Goal: Transaction & Acquisition: Purchase product/service

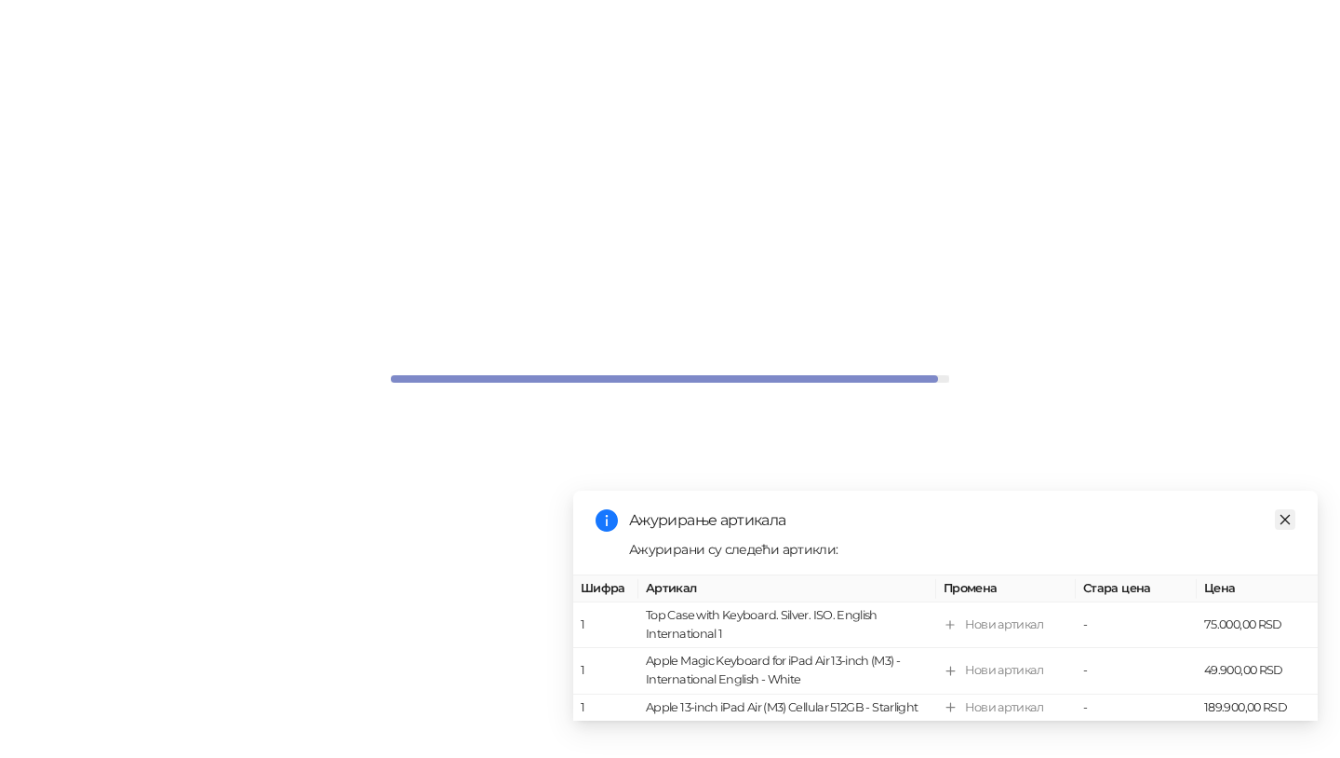
click at [1284, 518] on icon "close" at bounding box center [1286, 520] width 10 height 10
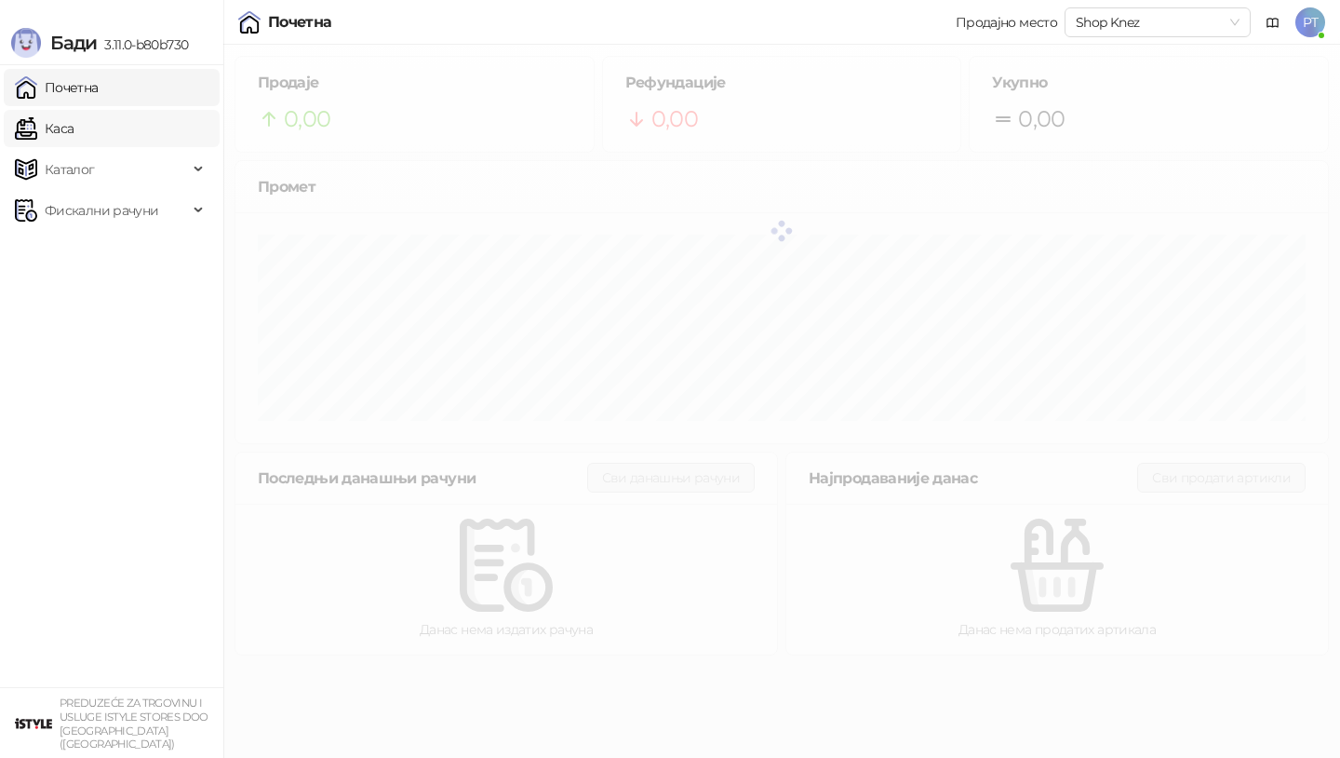
click at [67, 135] on link "Каса" at bounding box center [44, 128] width 59 height 37
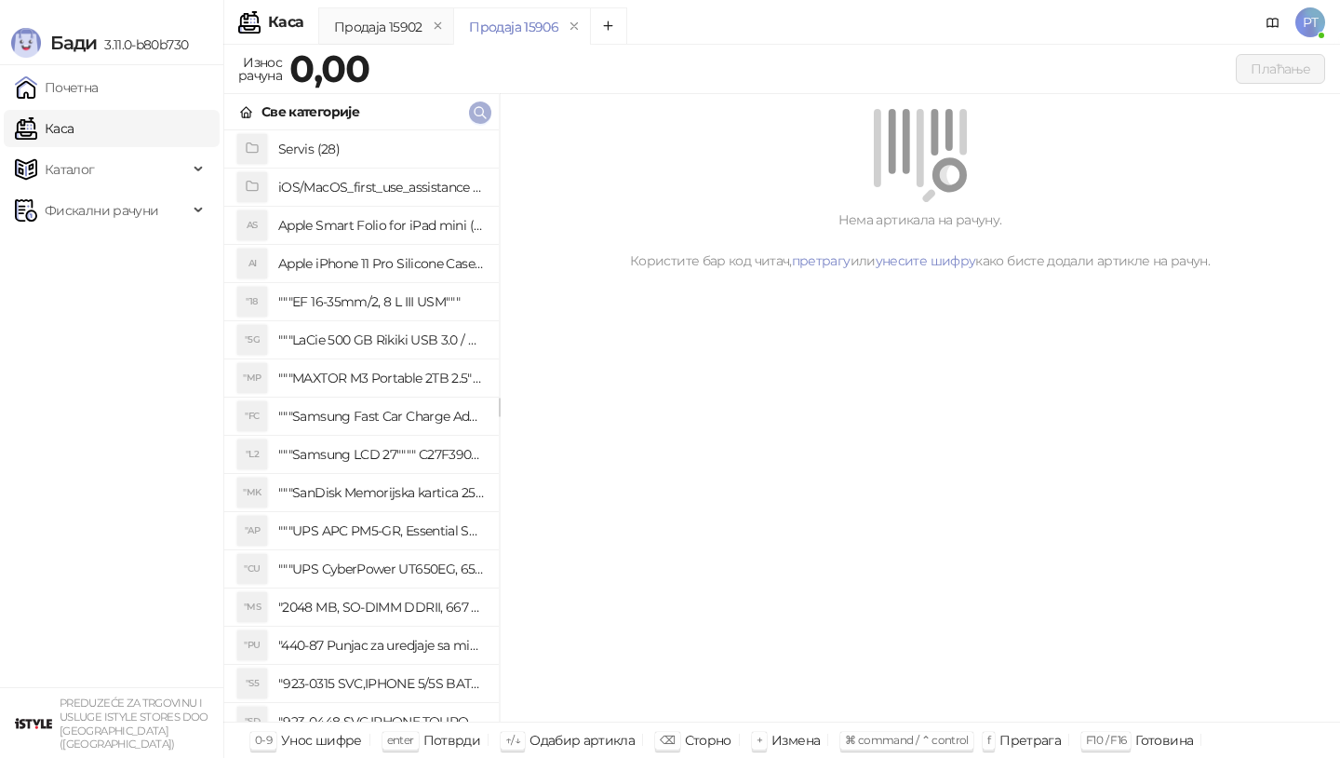
click at [479, 111] on icon "button" at bounding box center [480, 112] width 15 height 15
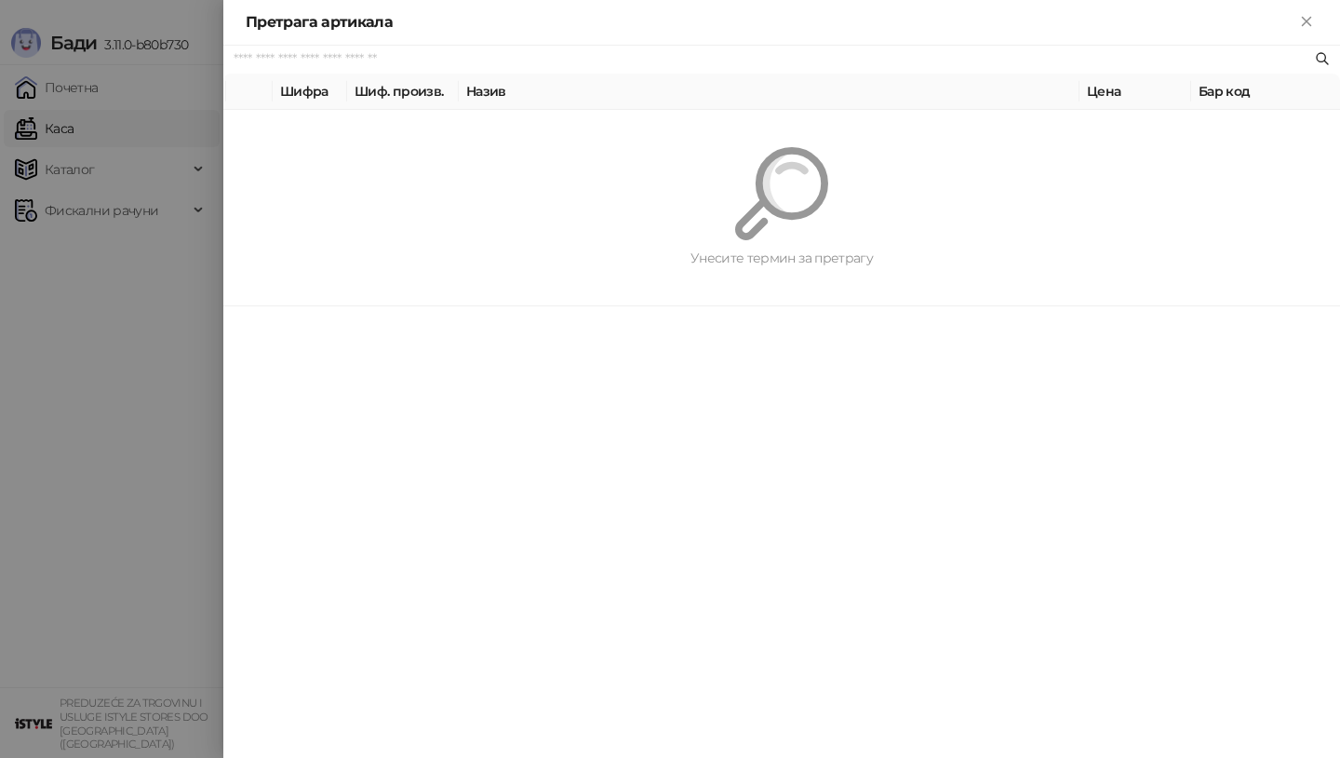
paste input "*********"
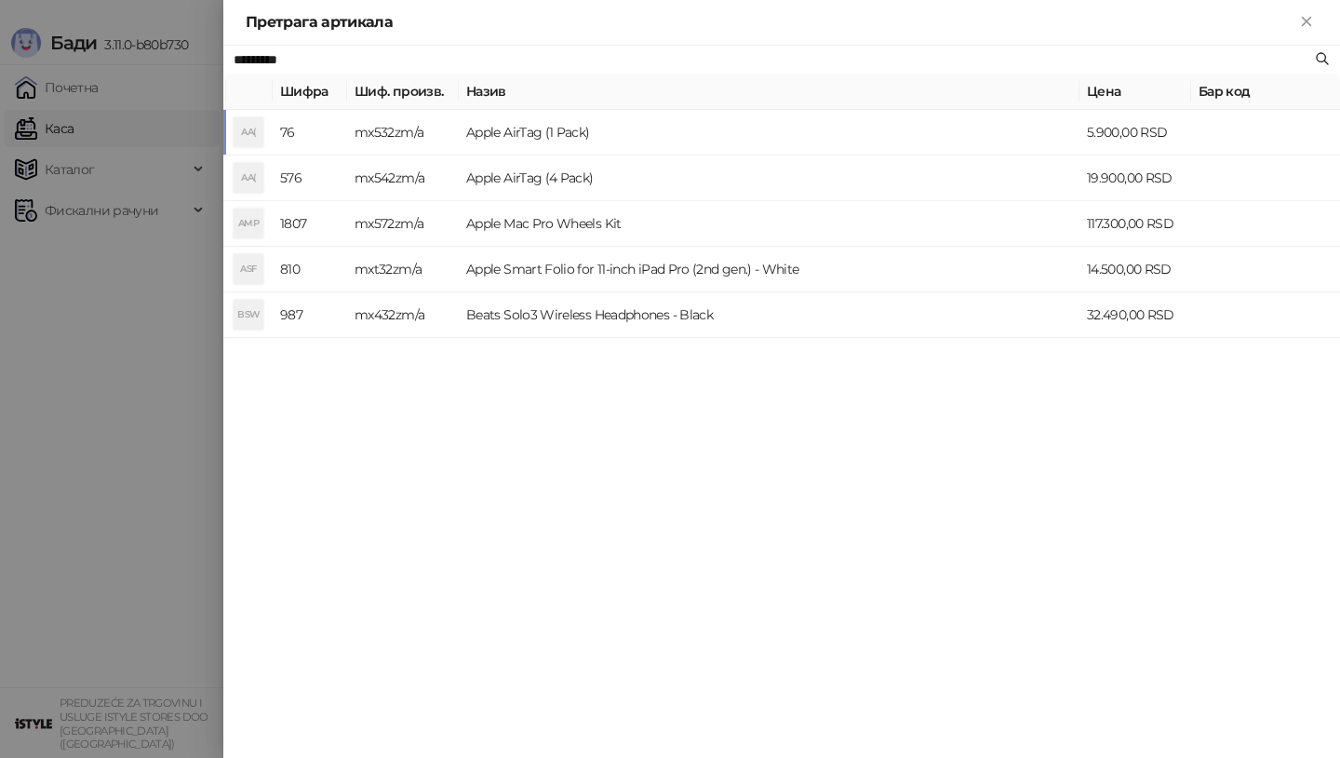
click at [247, 126] on div "AA(" at bounding box center [249, 132] width 30 height 30
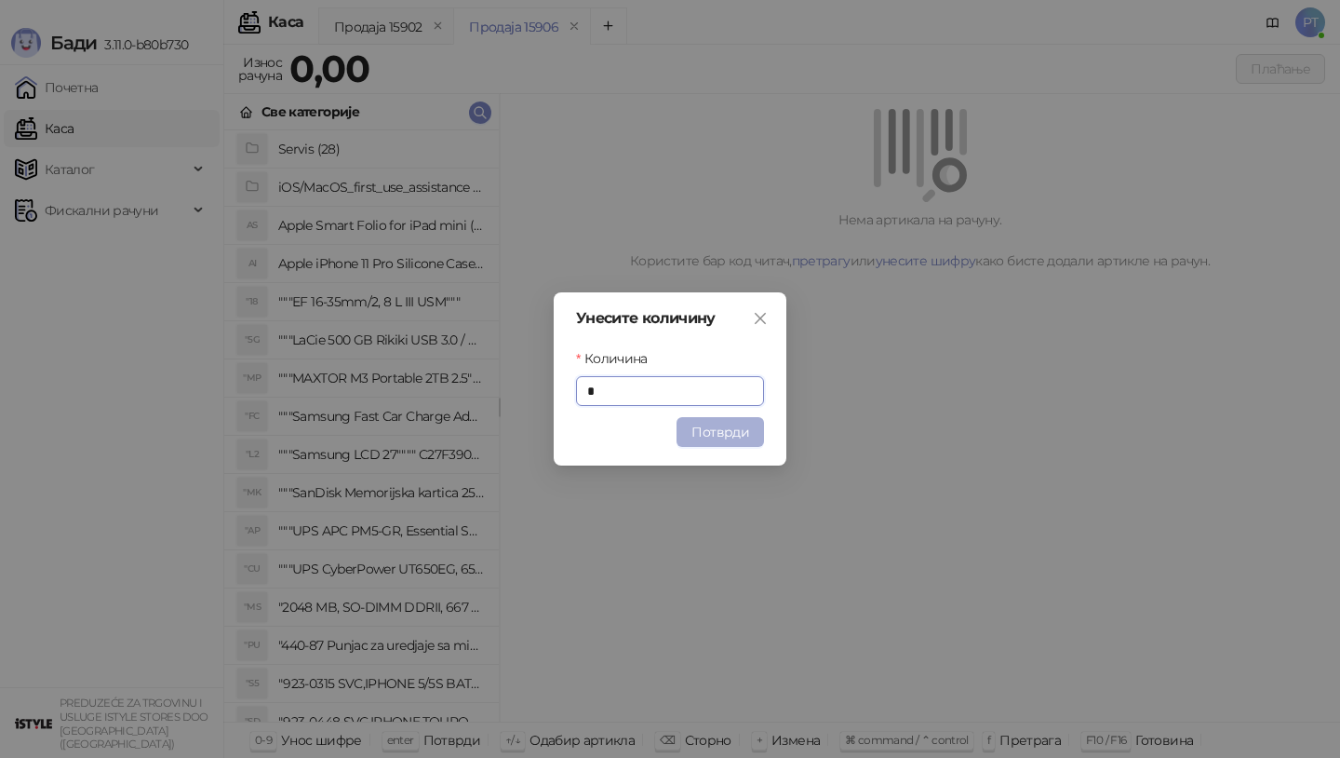
click at [726, 432] on button "Потврди" at bounding box center [720, 432] width 87 height 30
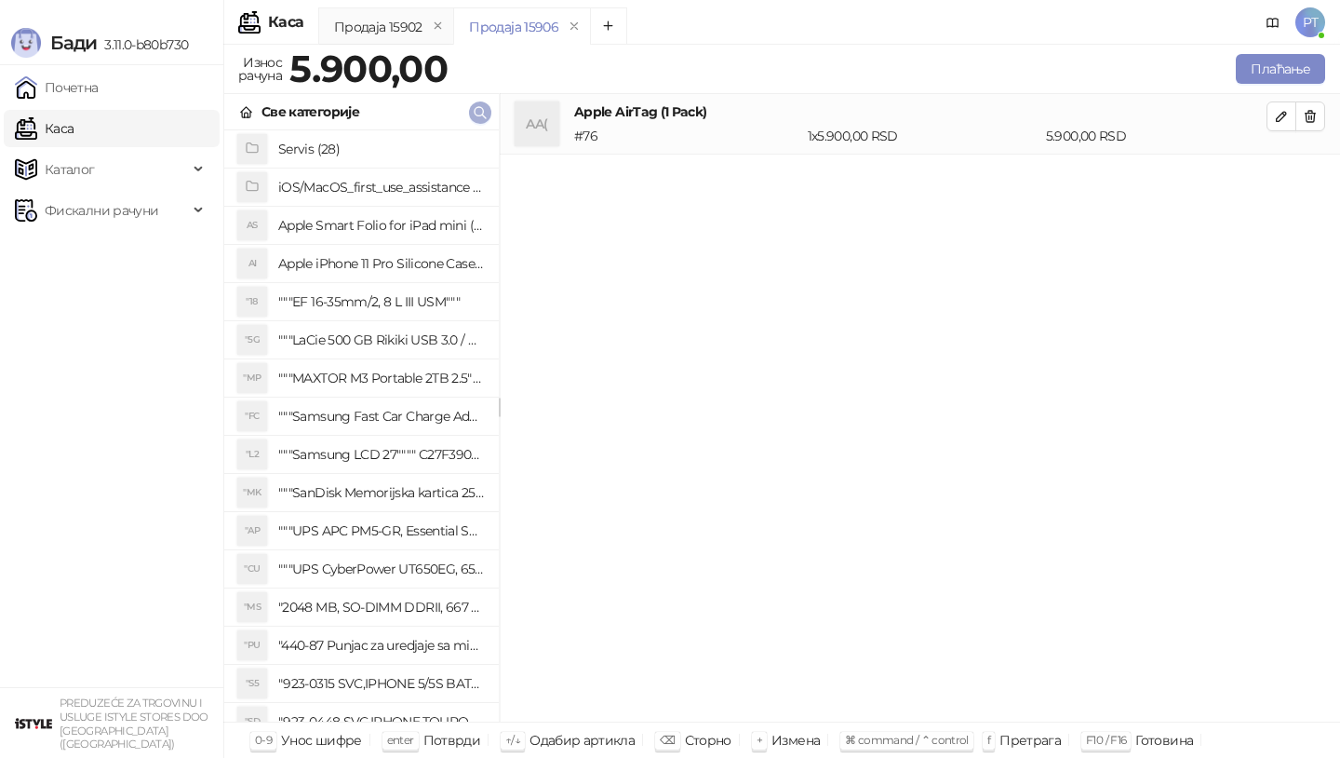
click at [479, 113] on icon "button" at bounding box center [480, 112] width 15 height 15
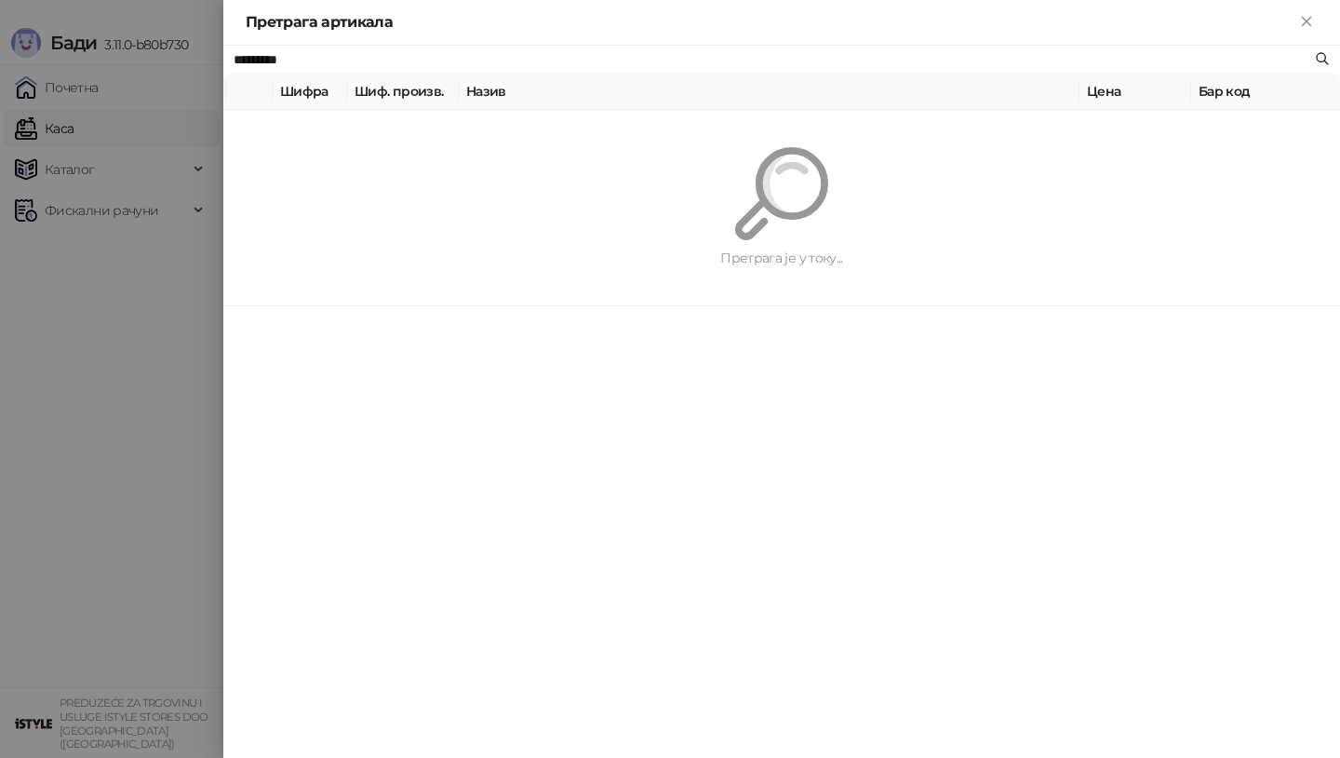
paste input "****"
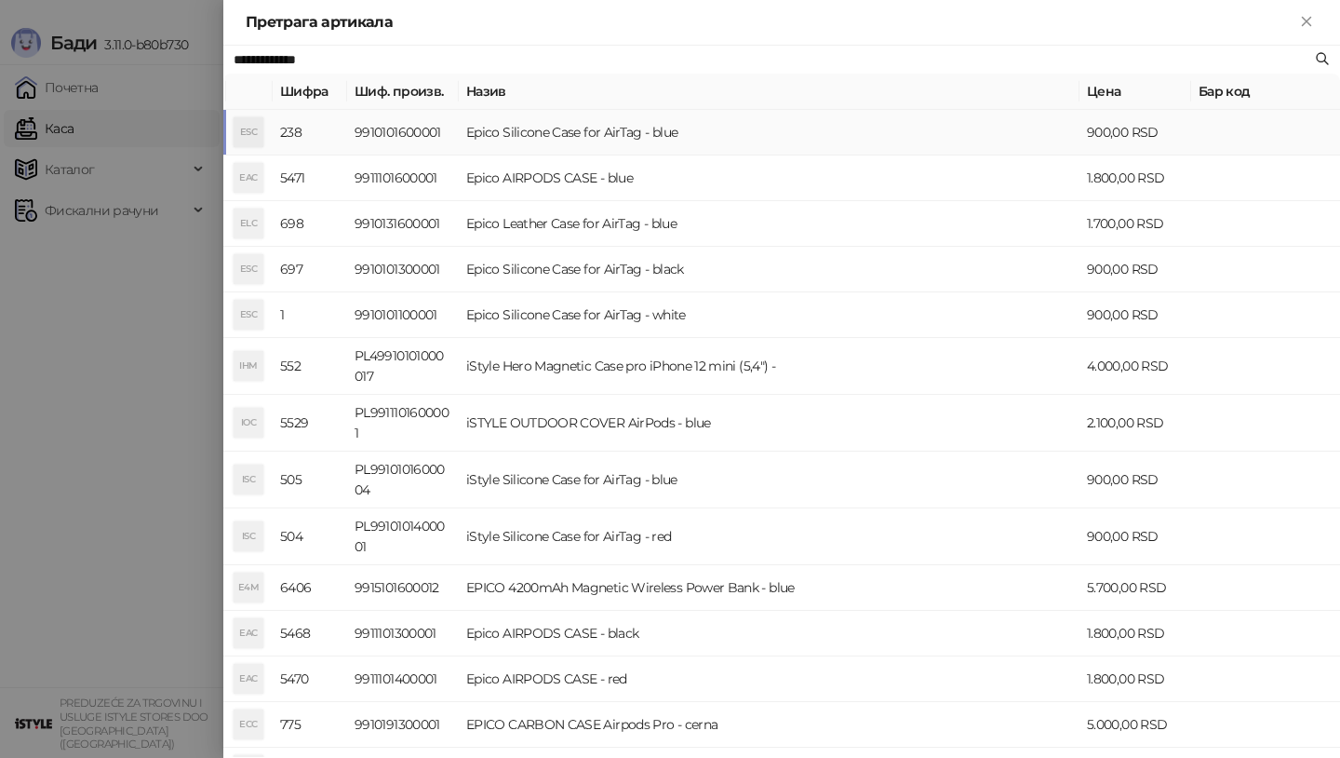
type input "**********"
click at [245, 126] on div "ESC" at bounding box center [249, 132] width 30 height 30
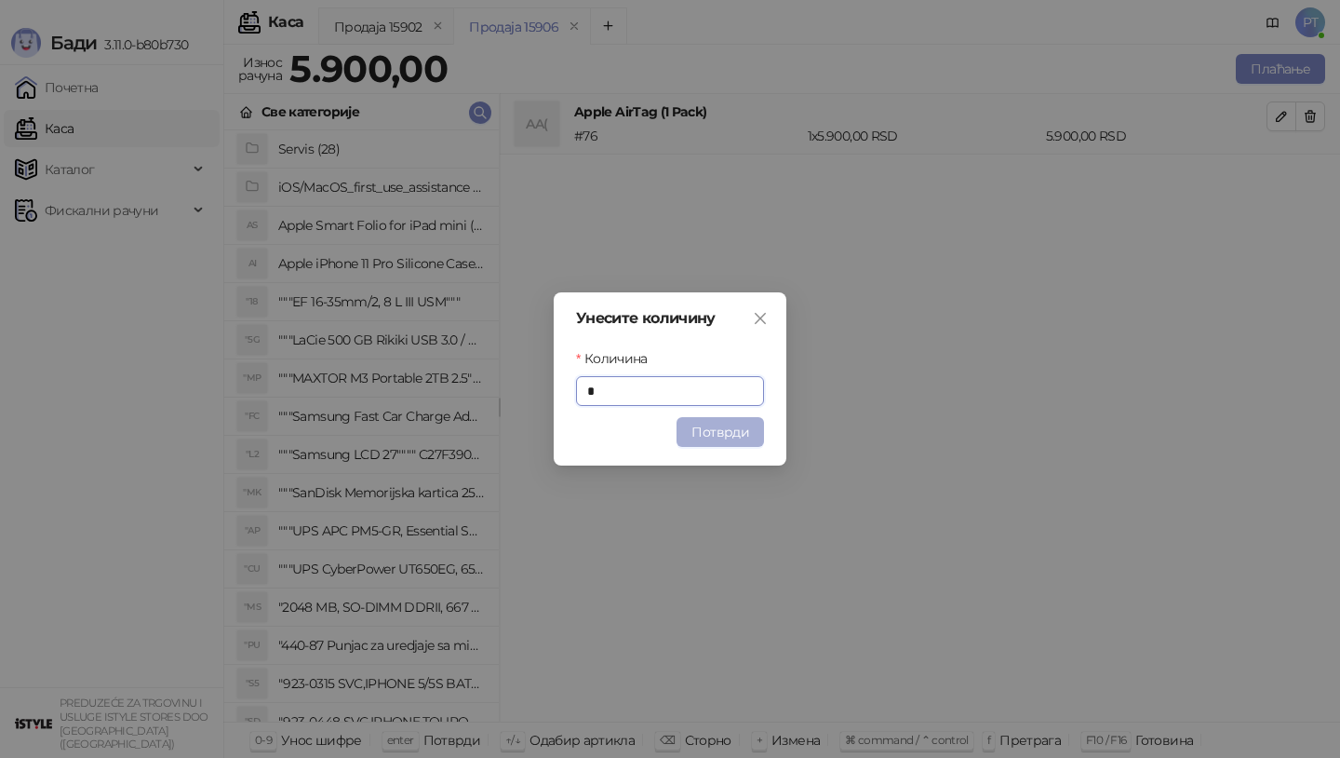
click at [721, 423] on button "Потврди" at bounding box center [720, 432] width 87 height 30
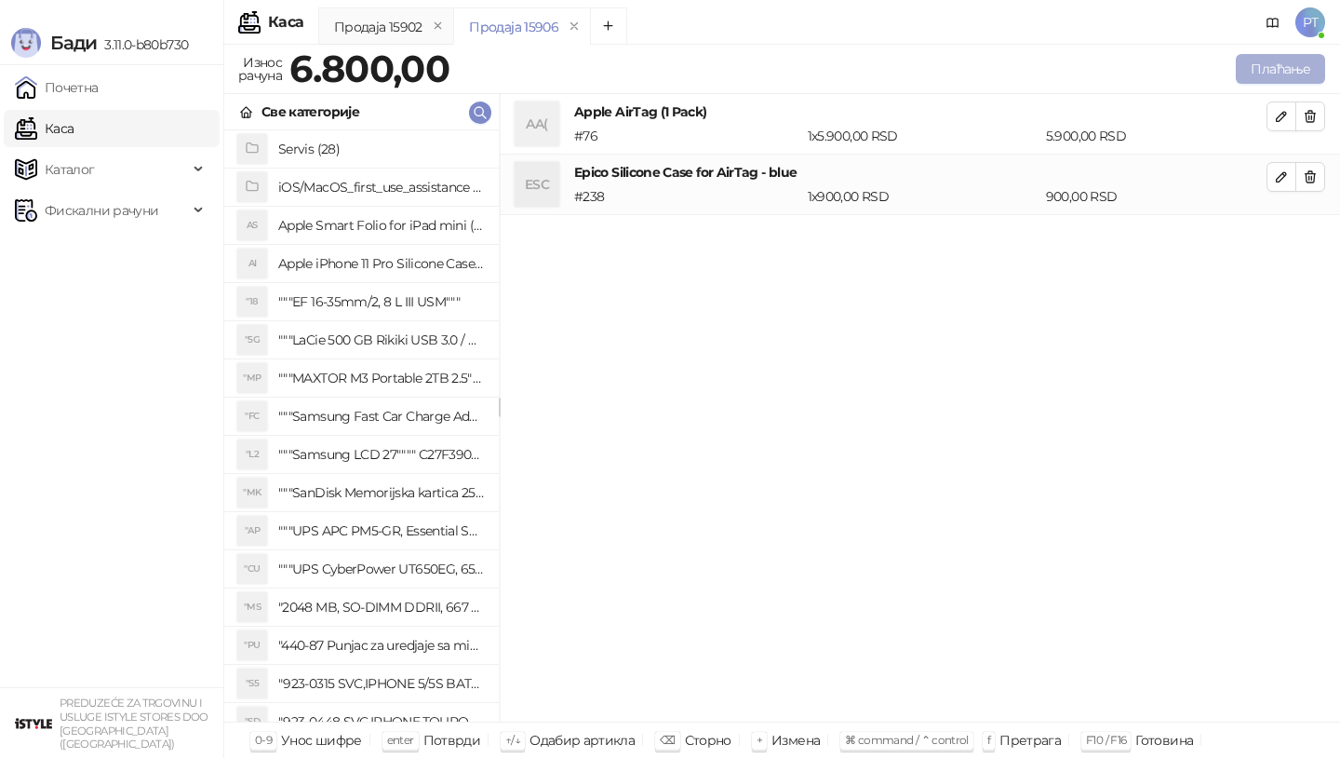
click at [1262, 73] on button "Плаћање" at bounding box center [1280, 69] width 89 height 30
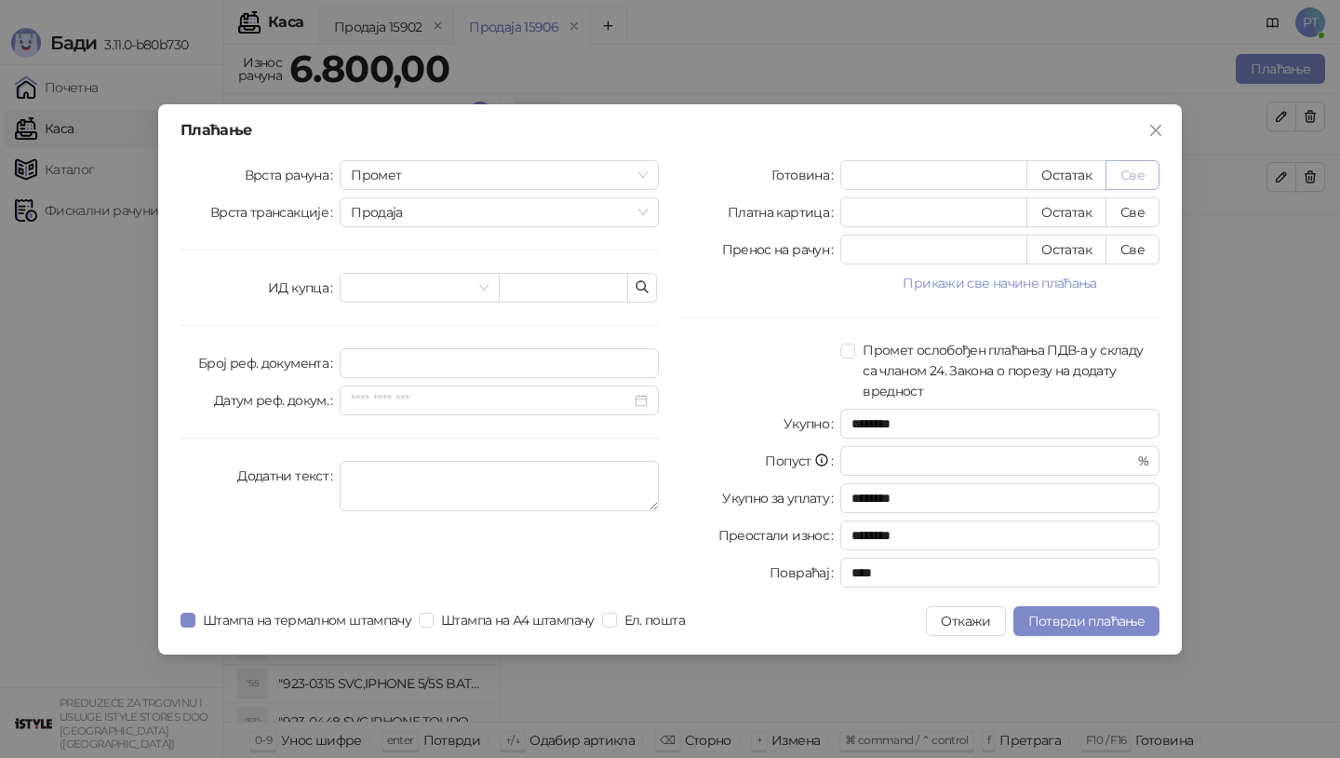
click at [1141, 168] on button "Све" at bounding box center [1133, 175] width 54 height 30
type input "****"
click at [1028, 618] on button "Потврди плаћање" at bounding box center [1087, 621] width 146 height 30
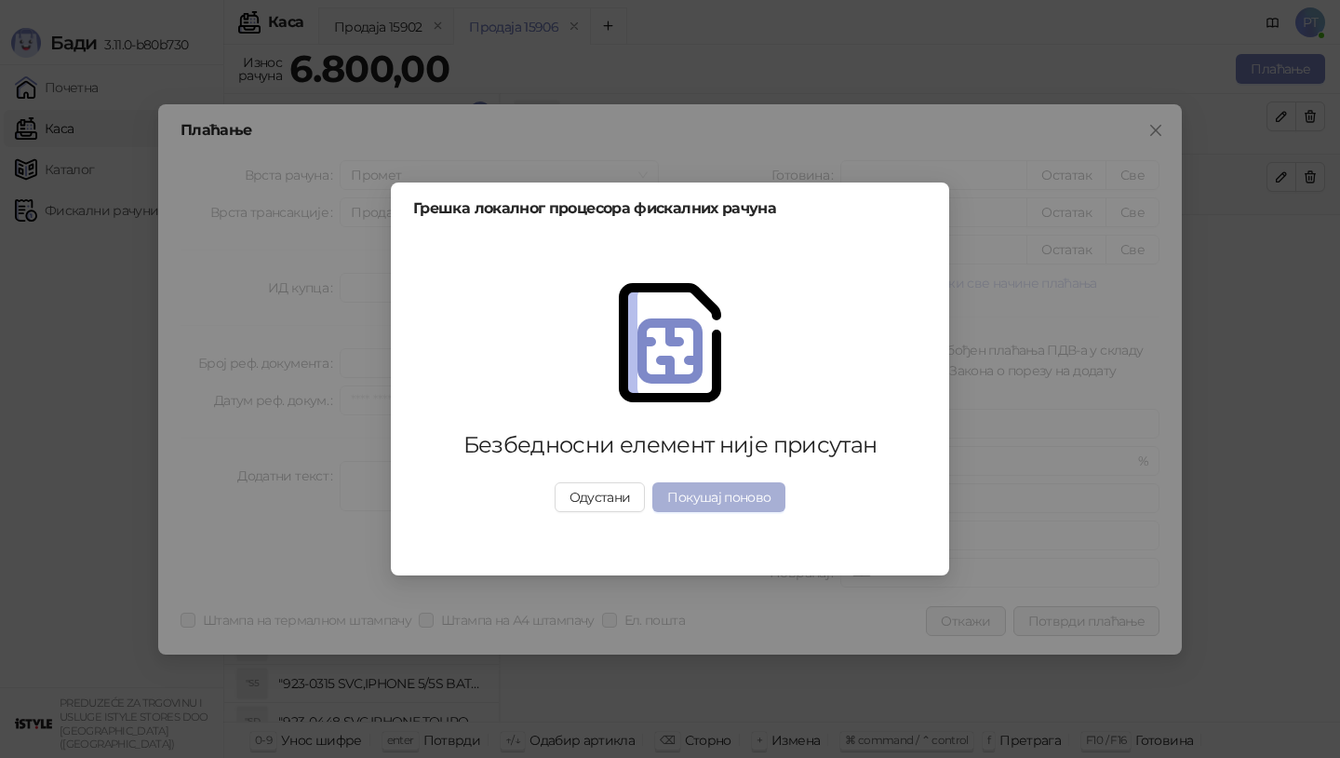
click at [739, 492] on button "Покушај поново" at bounding box center [718, 497] width 133 height 30
click at [585, 492] on button "Одустани" at bounding box center [600, 497] width 91 height 30
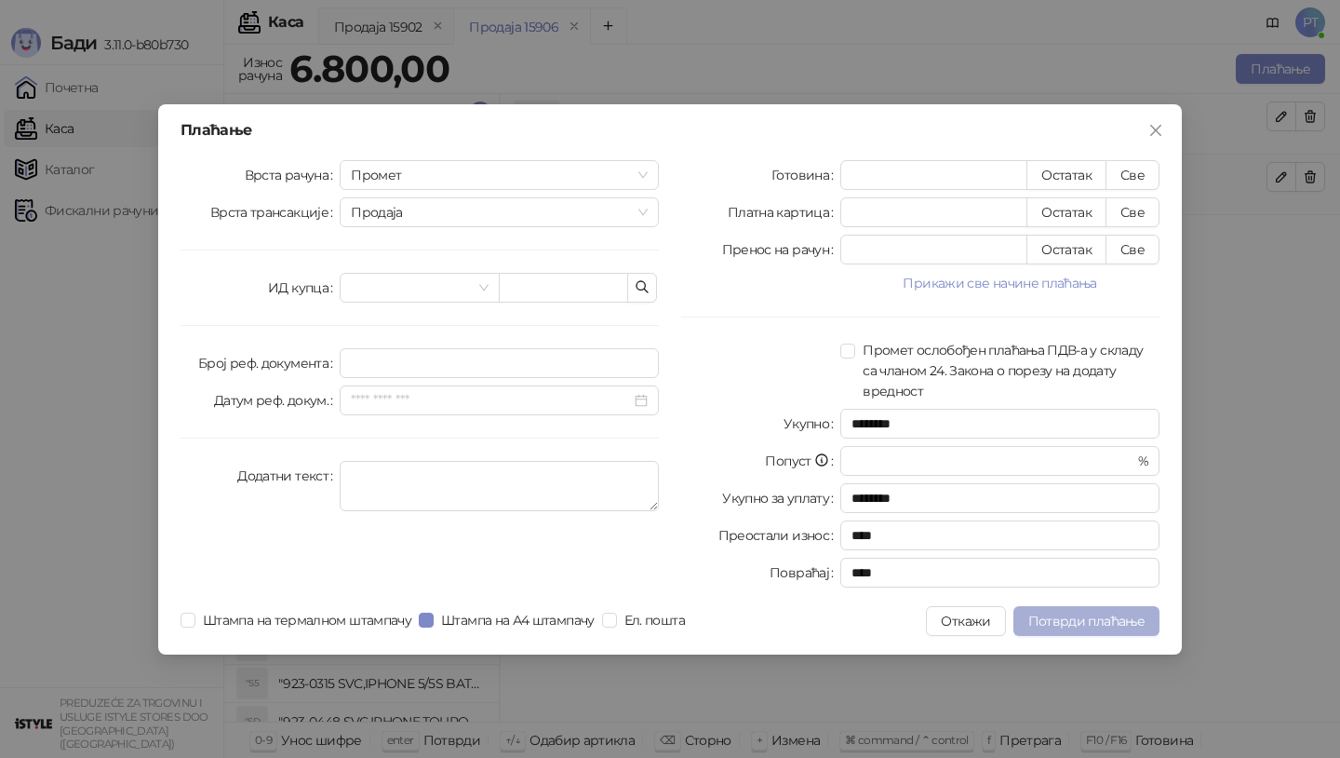
click at [1055, 613] on span "Потврди плаћање" at bounding box center [1086, 620] width 116 height 17
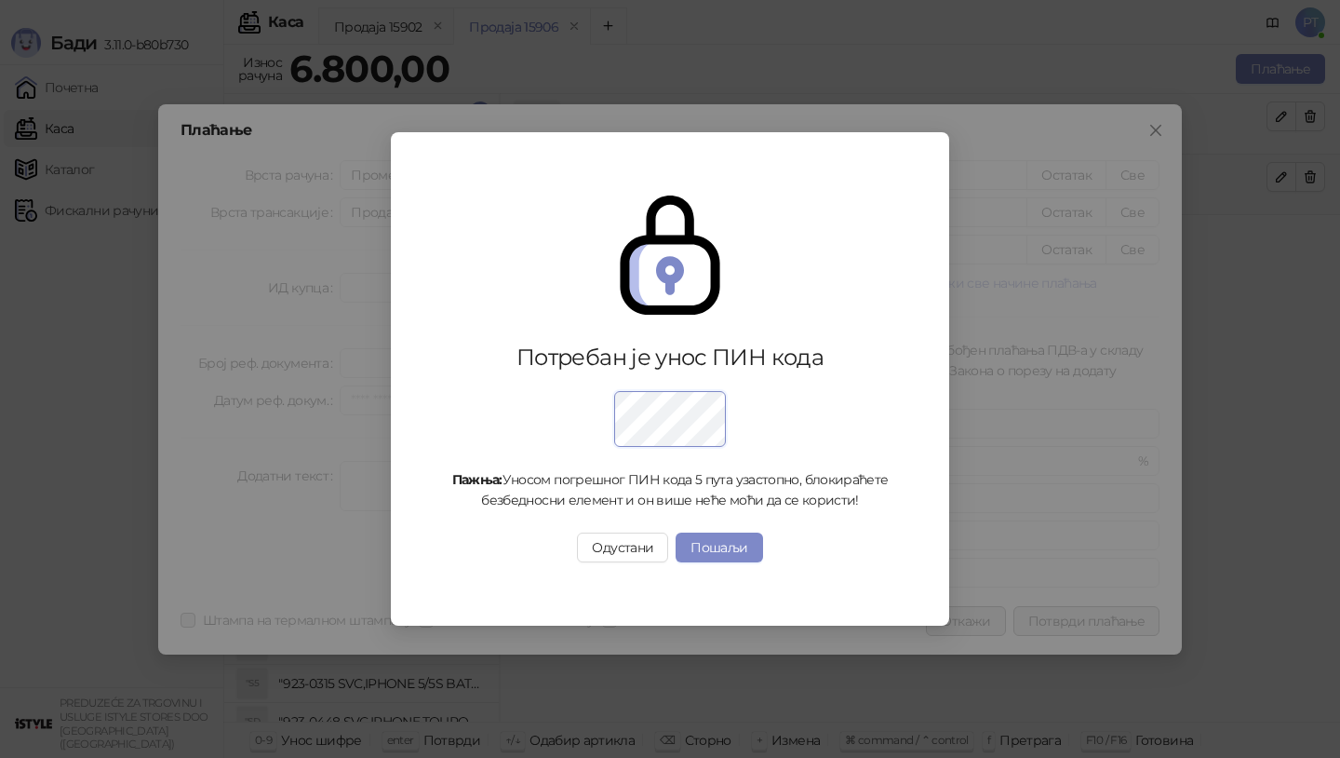
click at [718, 499] on div "Пажња: Уносом погрешног ПИН кода 5 пута узастопно, блокираћете безбедносни елем…" at bounding box center [670, 489] width 454 height 41
click at [732, 566] on div "Потребан је унос ПИН кода Пажња: Уносом погрешног ПИН кода 5 пута узастопно, бл…" at bounding box center [670, 379] width 514 height 456
click at [732, 542] on button "Пошаљи" at bounding box center [719, 547] width 87 height 30
